Goal: Task Accomplishment & Management: Use online tool/utility

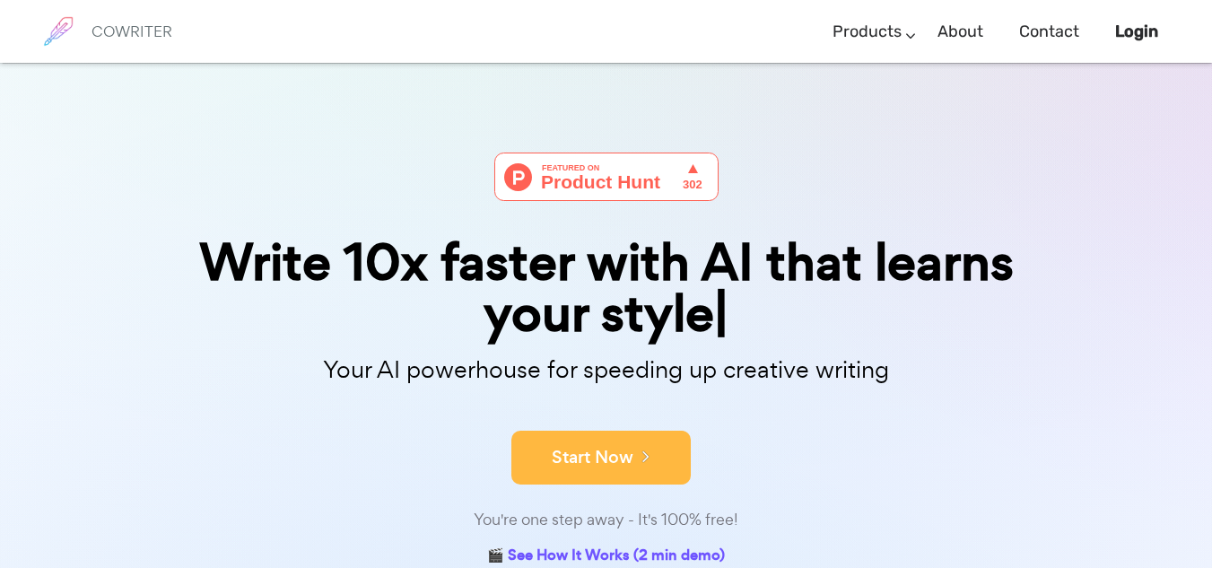
click at [610, 471] on button "Start Now" at bounding box center [600, 458] width 179 height 54
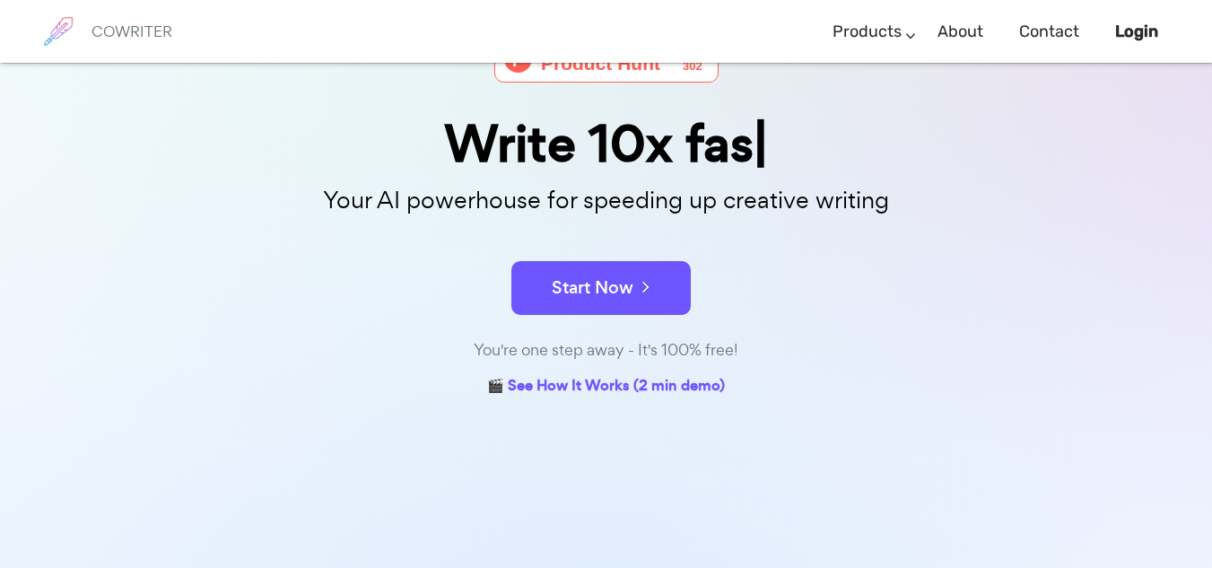
scroll to position [116, 0]
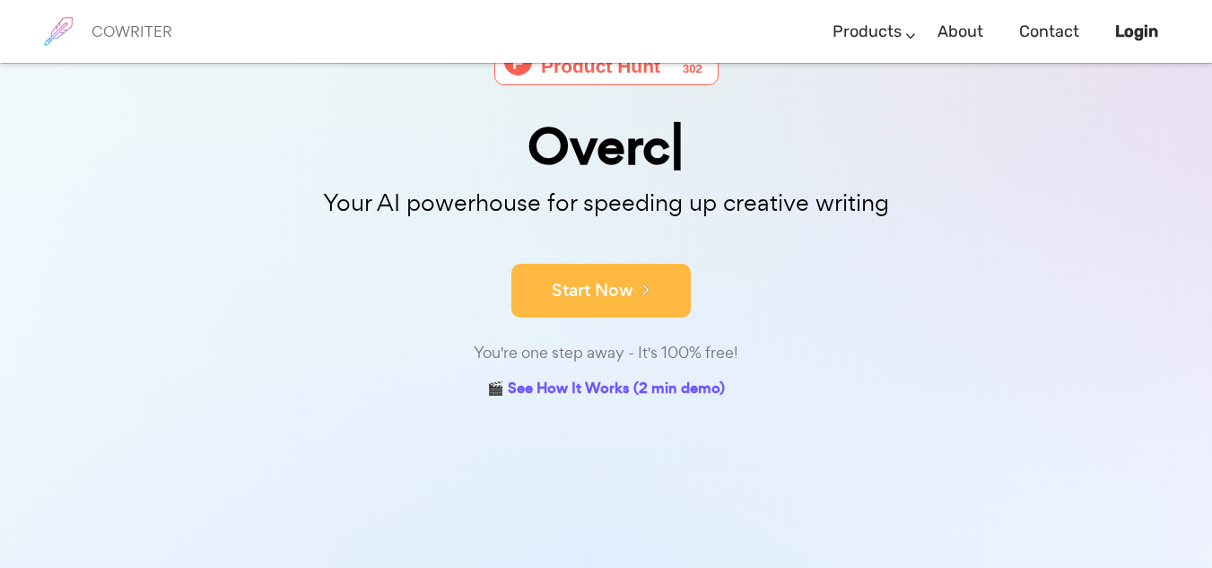
click at [609, 293] on button "Start Now" at bounding box center [600, 291] width 179 height 54
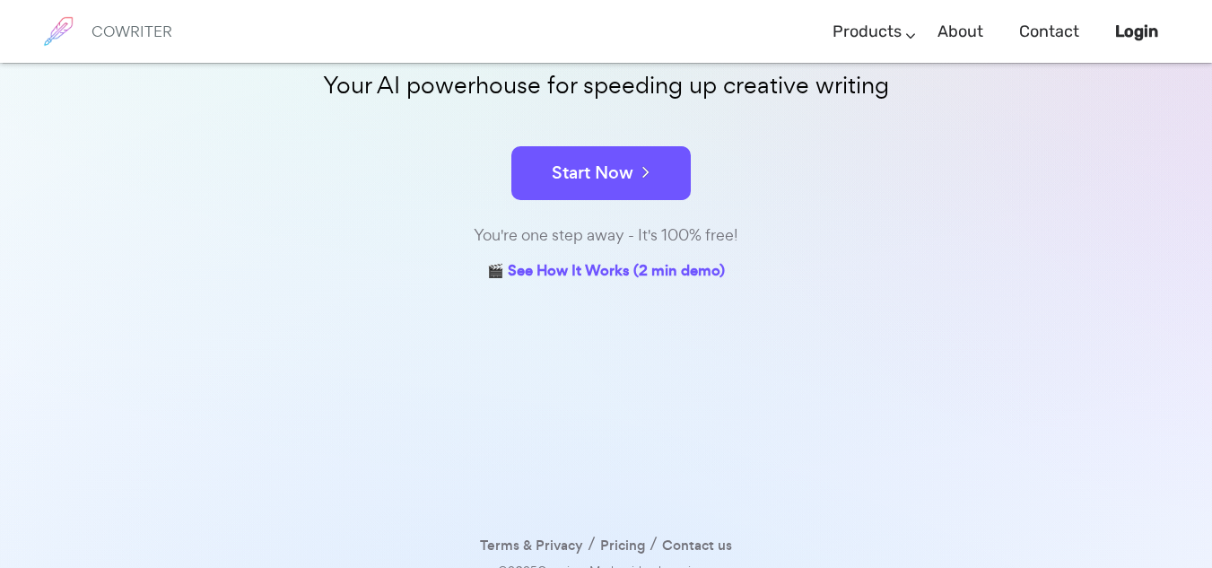
scroll to position [306, 0]
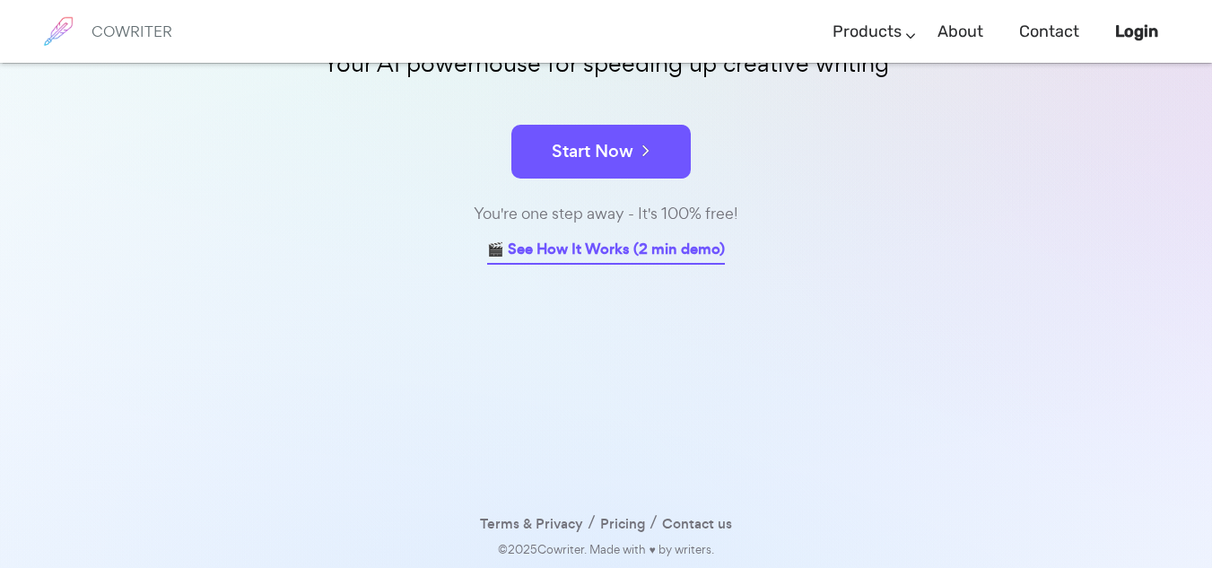
click at [577, 246] on link "🎬 See How It Works (2 min demo)" at bounding box center [606, 251] width 238 height 28
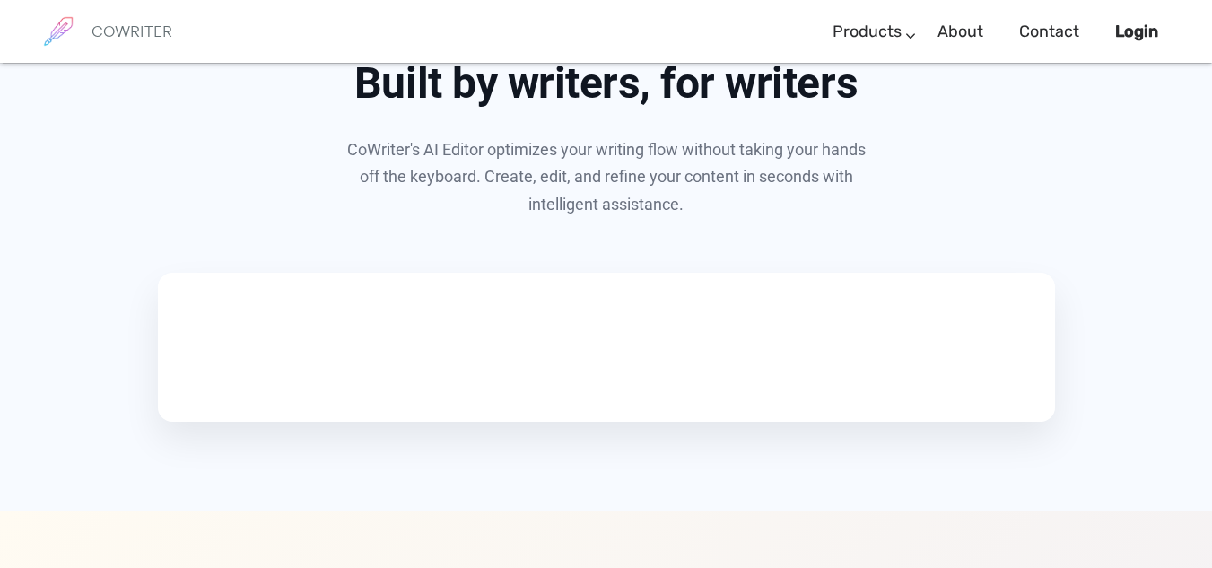
scroll to position [931, 0]
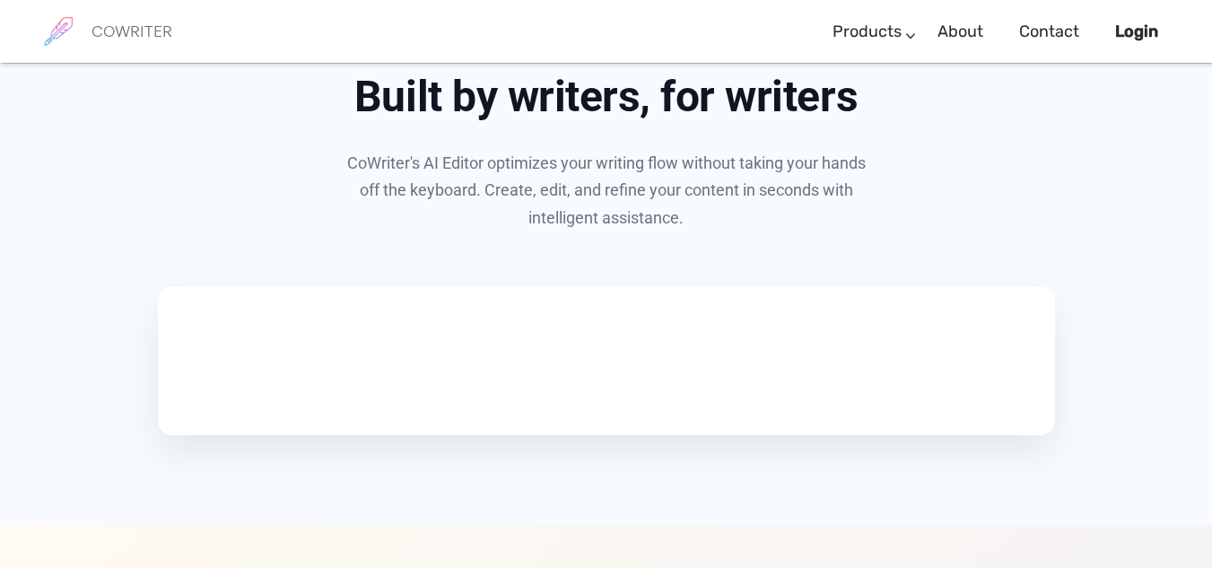
click at [246, 404] on video at bounding box center [295, 357] width 269 height 135
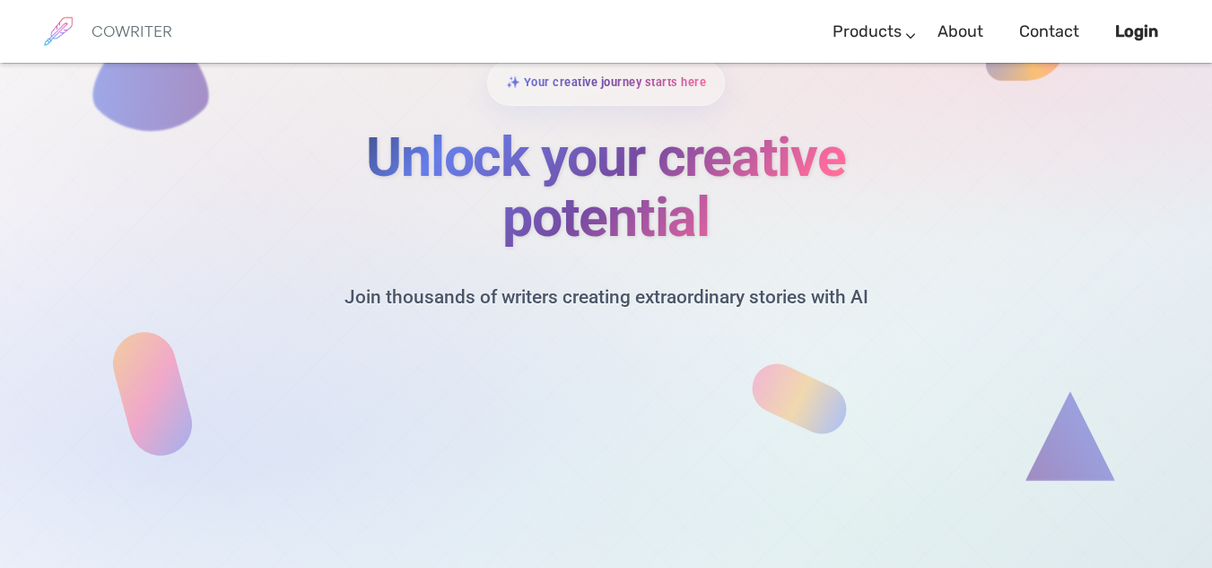
scroll to position [7711, 0]
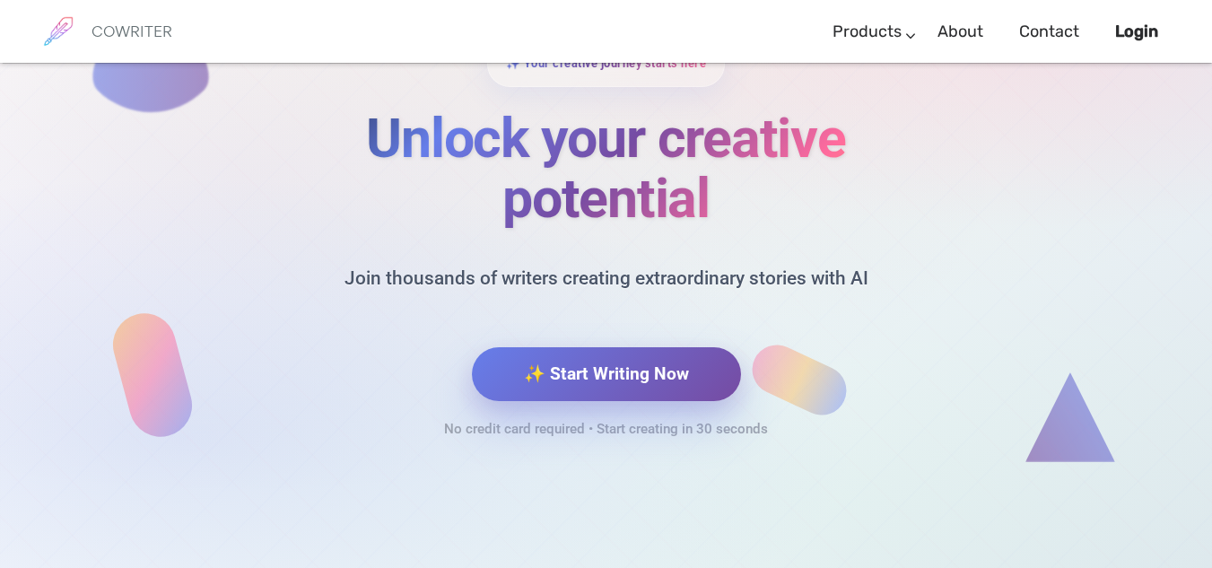
click at [618, 383] on button "✨ Start Writing Now" at bounding box center [606, 374] width 269 height 54
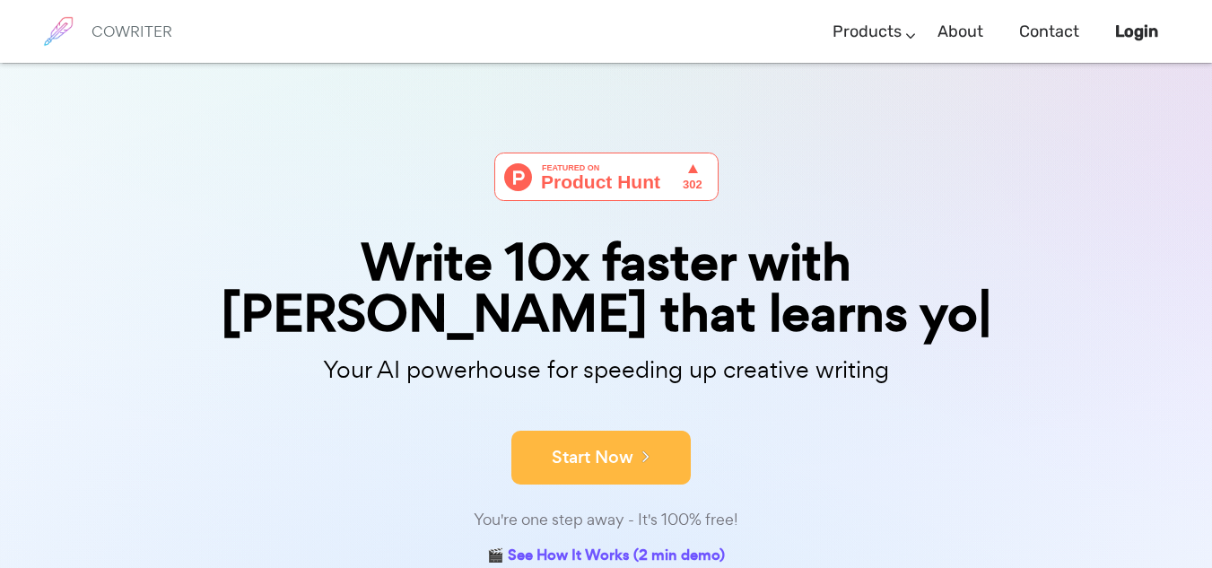
click at [597, 392] on div "Write 10x faster with AI that learns yo Your AI powerhouse for speeding up crea…" at bounding box center [606, 362] width 897 height 418
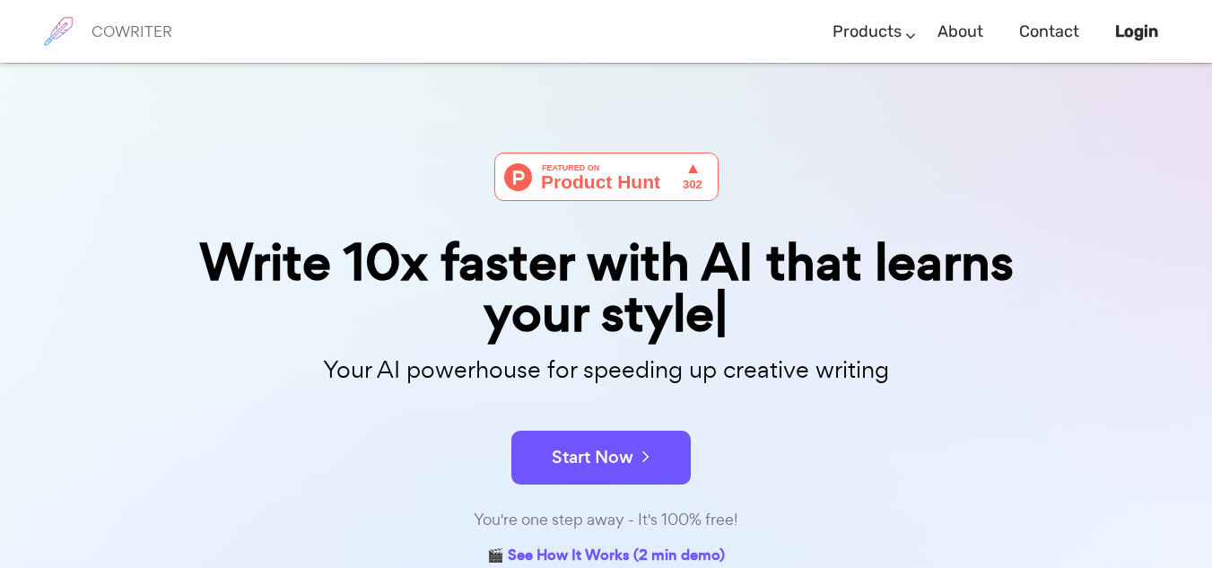
scroll to position [2, 0]
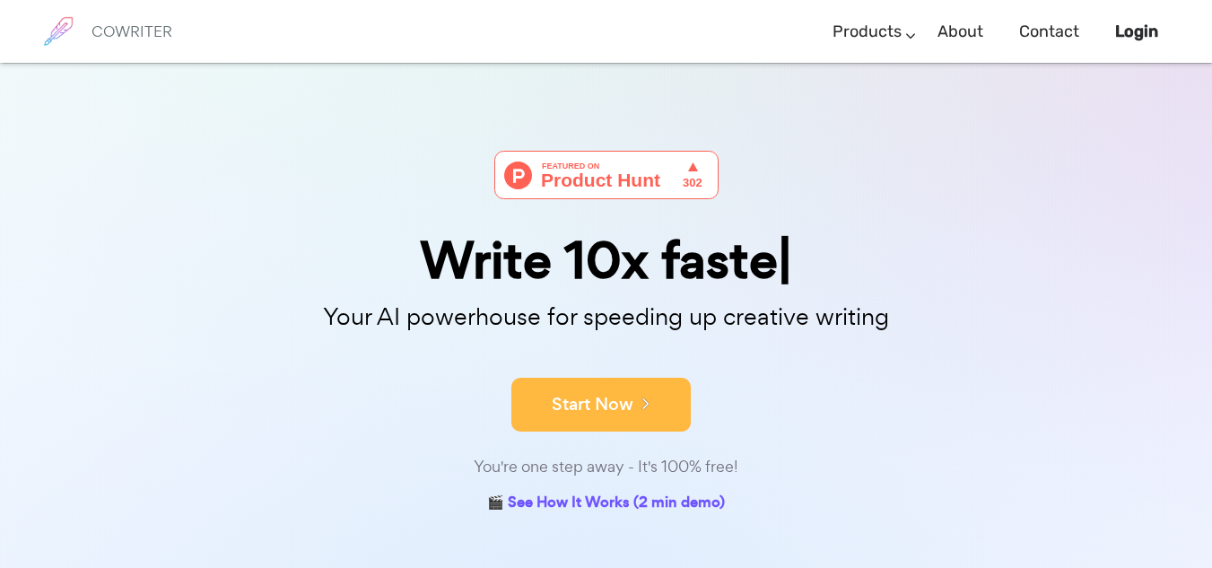
click at [630, 406] on button "Start Now" at bounding box center [600, 405] width 179 height 54
